Goal: Information Seeking & Learning: Learn about a topic

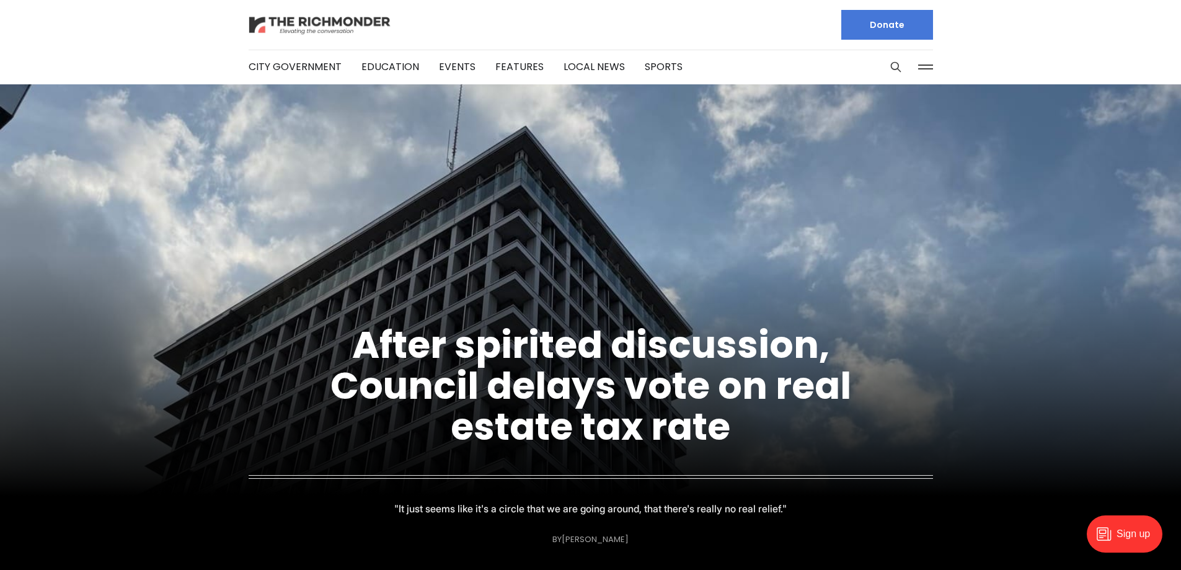
click at [311, 20] on img at bounding box center [320, 25] width 143 height 22
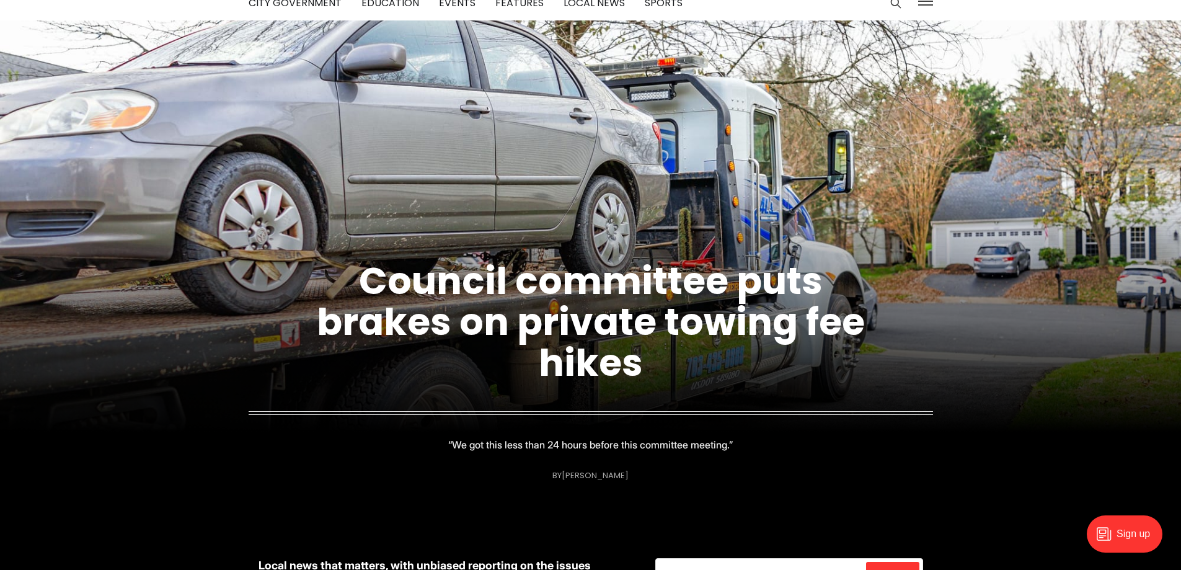
scroll to position [62, 0]
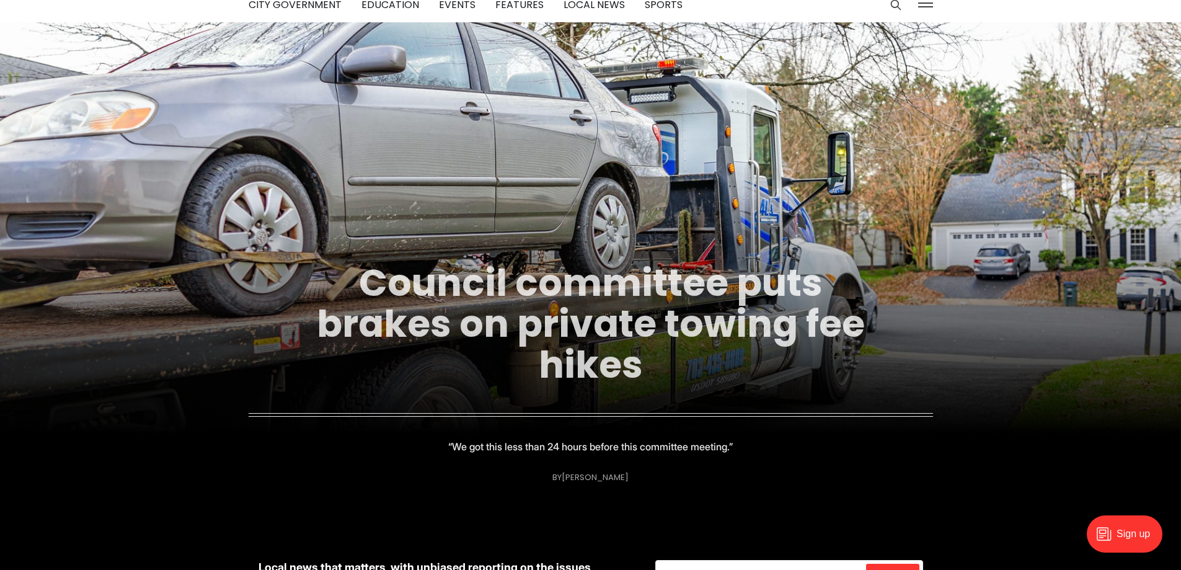
click at [554, 283] on link "Council committee puts brakes on private towing fee hikes" at bounding box center [591, 324] width 548 height 134
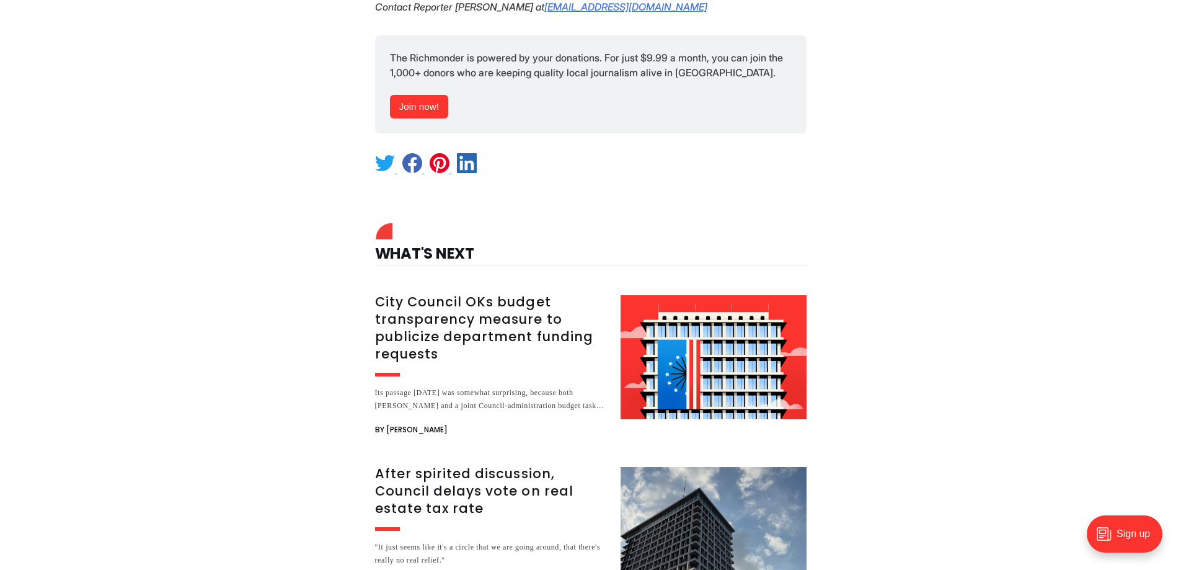
scroll to position [1798, 0]
